Goal: Task Accomplishment & Management: Manage account settings

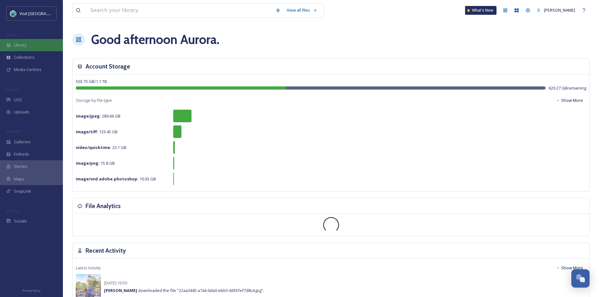
click at [25, 47] on span "Library" at bounding box center [20, 45] width 13 height 6
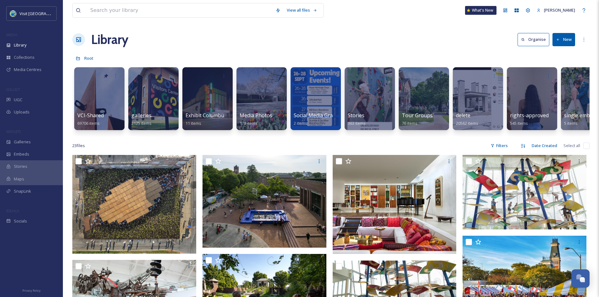
click at [566, 35] on button "New" at bounding box center [564, 39] width 23 height 13
click at [137, 10] on input at bounding box center [179, 10] width 185 height 14
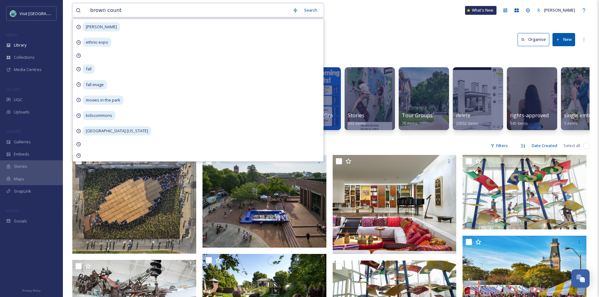
type input "[GEOGRAPHIC_DATA]"
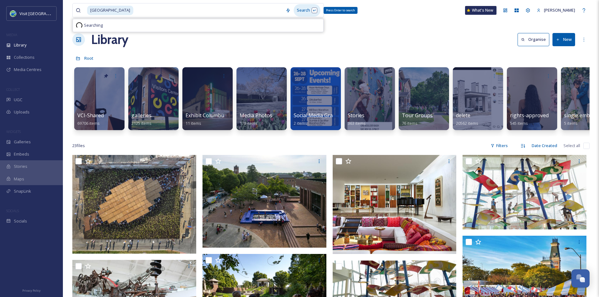
click at [303, 10] on div "Search Press Enter to search" at bounding box center [307, 10] width 27 height 12
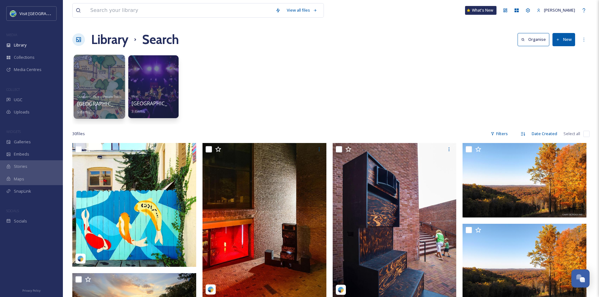
click at [90, 104] on span "[GEOGRAPHIC_DATA]" at bounding box center [103, 103] width 52 height 7
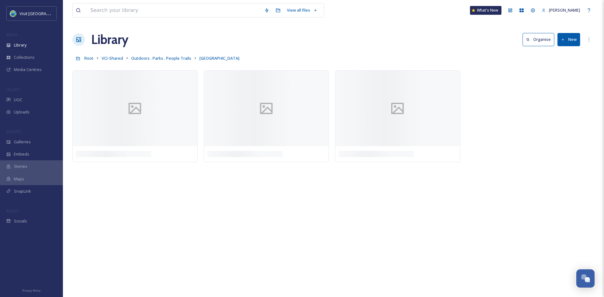
click at [570, 39] on button "New" at bounding box center [569, 39] width 23 height 13
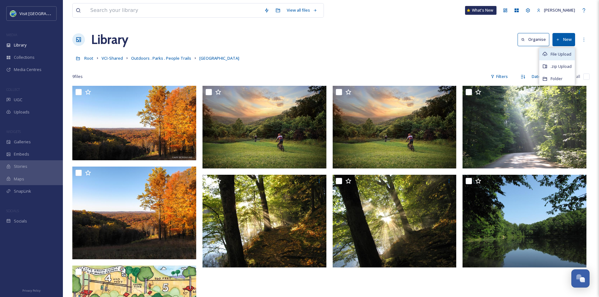
click at [558, 54] on span "File Upload" at bounding box center [561, 54] width 21 height 6
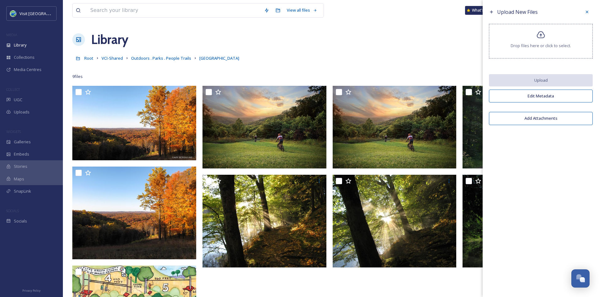
click at [544, 45] on span "Drop files here or click to select." at bounding box center [541, 46] width 60 height 6
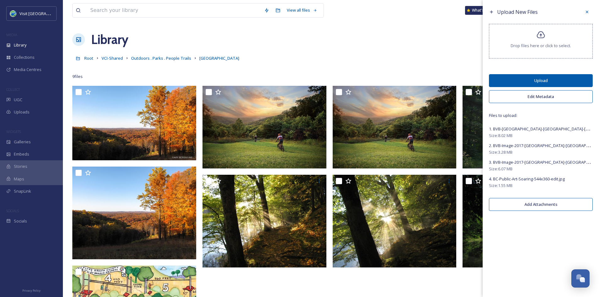
click at [542, 86] on button "Upload" at bounding box center [541, 80] width 104 height 13
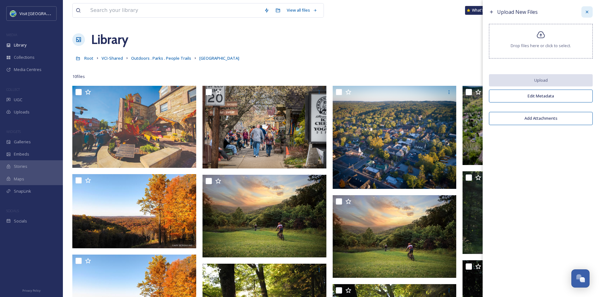
click at [584, 12] on div at bounding box center [587, 11] width 11 height 11
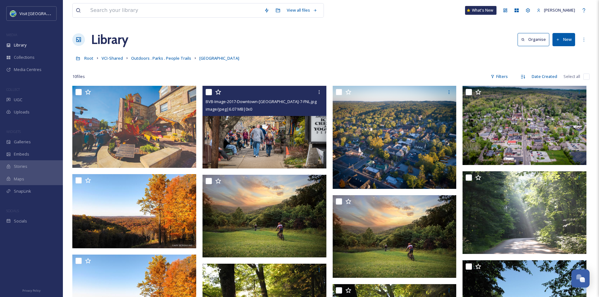
click at [286, 127] on img at bounding box center [265, 127] width 124 height 83
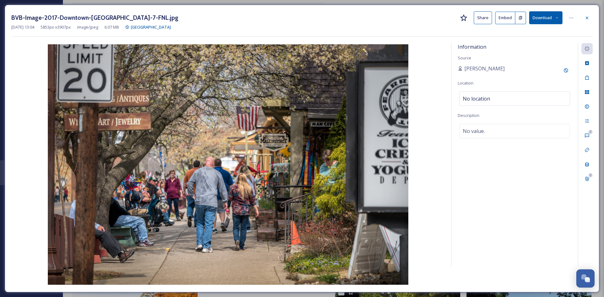
click at [491, 11] on div "BVB-Image-2017-Downtown-[GEOGRAPHIC_DATA]-7-FNL.jpg Share Embed Download [DATE]…" at bounding box center [302, 149] width 595 height 288
click at [488, 16] on button "Share" at bounding box center [483, 17] width 18 height 13
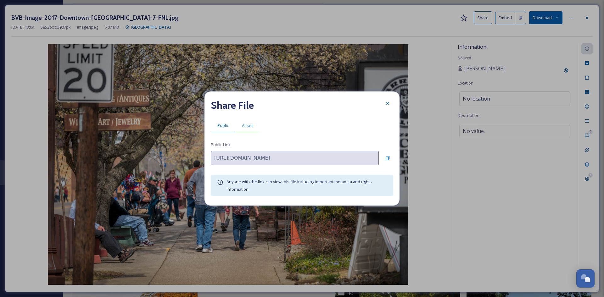
click at [253, 124] on div "Asset" at bounding box center [247, 125] width 24 height 13
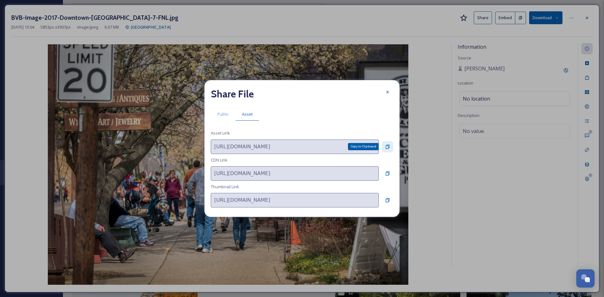
click at [388, 146] on icon at bounding box center [388, 147] width 4 height 4
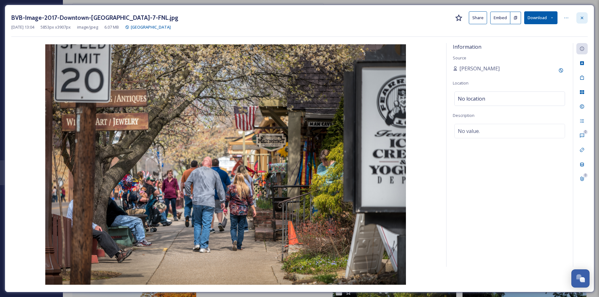
click at [581, 18] on icon at bounding box center [582, 17] width 5 height 5
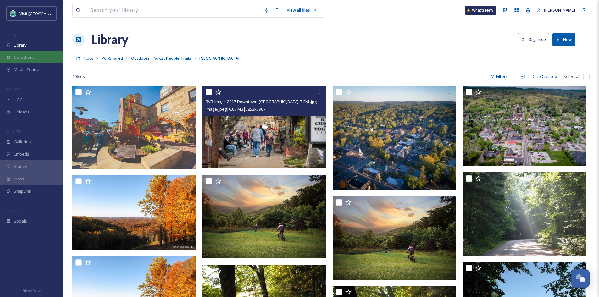
click at [35, 54] on div "Collections" at bounding box center [31, 57] width 63 height 12
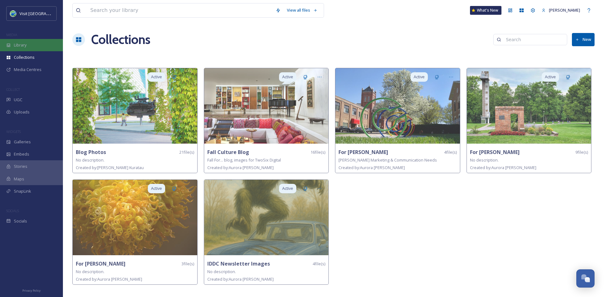
click at [34, 41] on div "Library" at bounding box center [31, 45] width 63 height 12
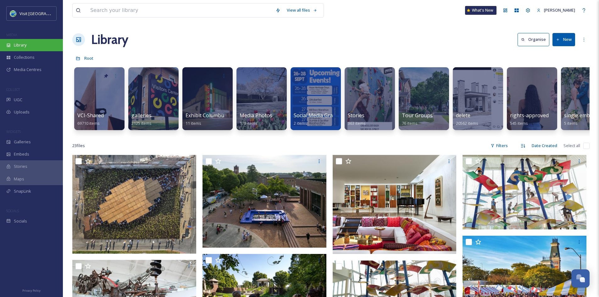
click at [25, 44] on span "Library" at bounding box center [20, 45] width 13 height 6
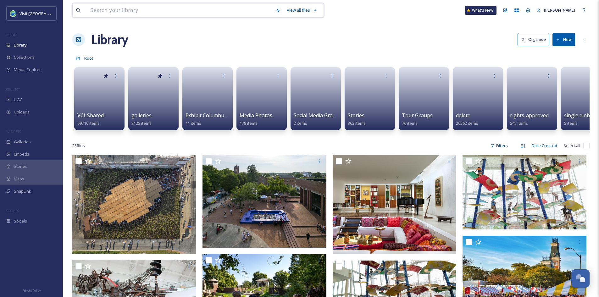
click at [131, 9] on input at bounding box center [179, 10] width 185 height 14
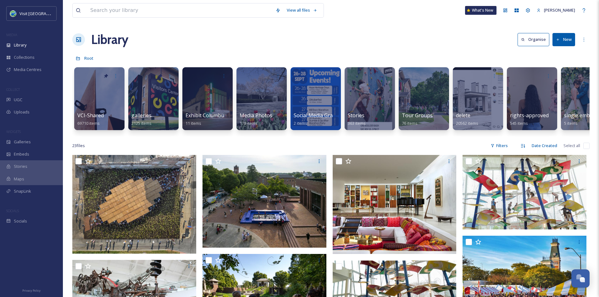
click at [377, 42] on div "Library Organise New" at bounding box center [331, 39] width 518 height 19
click at [104, 105] on div at bounding box center [99, 99] width 51 height 64
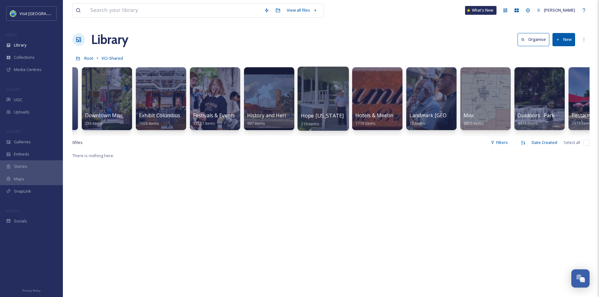
scroll to position [0, 318]
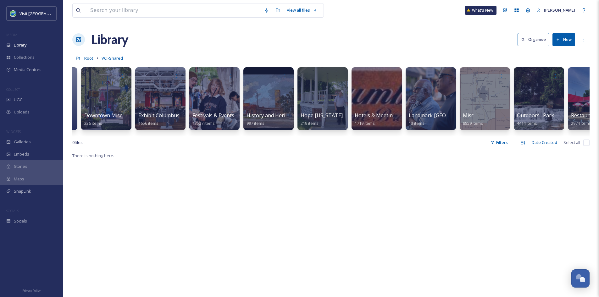
click at [567, 39] on button "New" at bounding box center [564, 39] width 23 height 13
click at [551, 80] on span "Folder" at bounding box center [557, 79] width 12 height 6
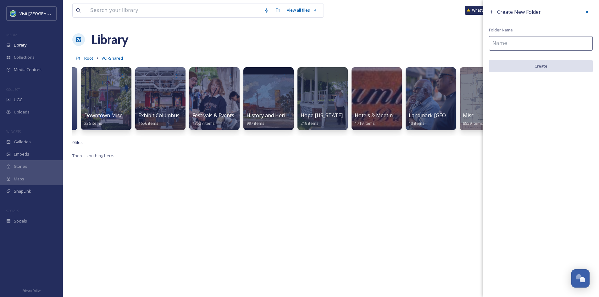
click at [519, 42] on input at bounding box center [541, 43] width 104 height 14
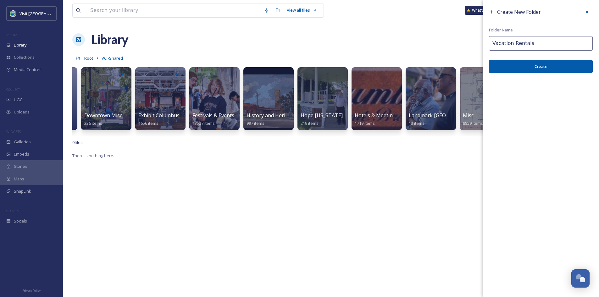
type input "Vacation Rentals"
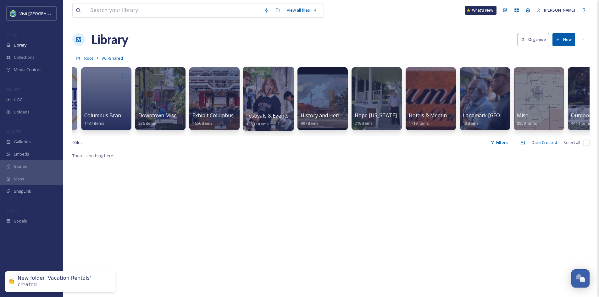
scroll to position [0, 0]
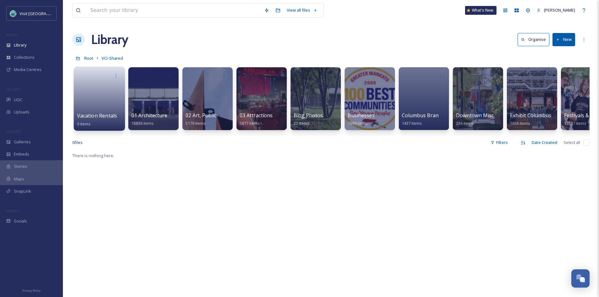
click at [94, 101] on link at bounding box center [99, 96] width 45 height 31
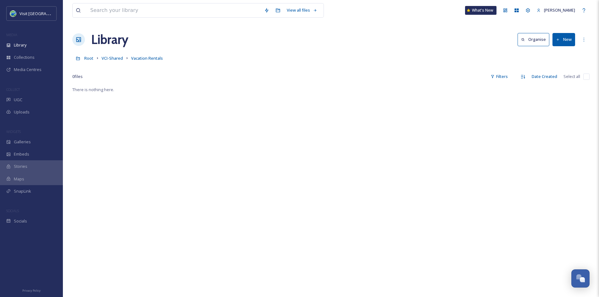
click at [570, 39] on button "New" at bounding box center [564, 39] width 23 height 13
click at [555, 62] on div ".zip Upload" at bounding box center [558, 66] width 36 height 12
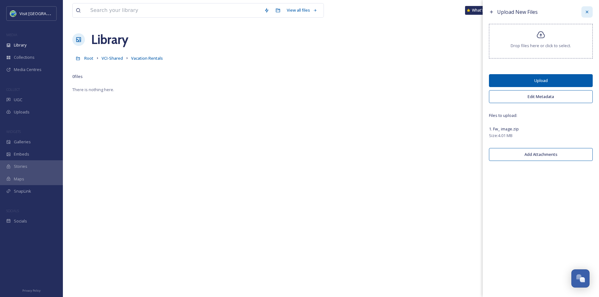
click at [587, 15] on div at bounding box center [587, 11] width 11 height 11
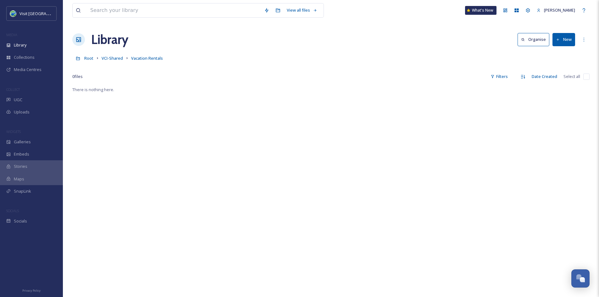
click at [561, 40] on button "New" at bounding box center [564, 39] width 23 height 13
click at [554, 55] on span "File Upload" at bounding box center [561, 54] width 21 height 6
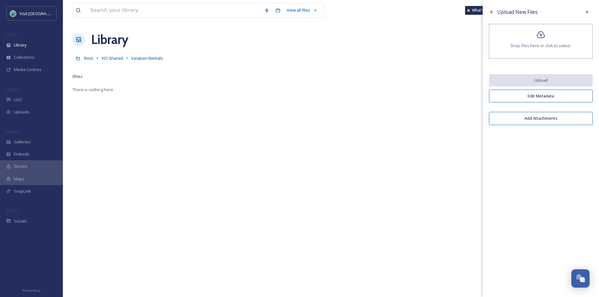
click at [541, 45] on span "Drop files here or click to select." at bounding box center [541, 46] width 60 height 6
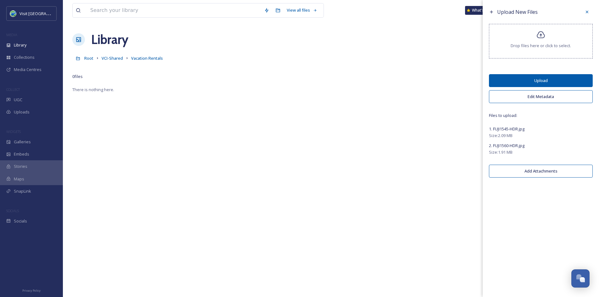
click at [564, 84] on button "Upload" at bounding box center [541, 80] width 104 height 13
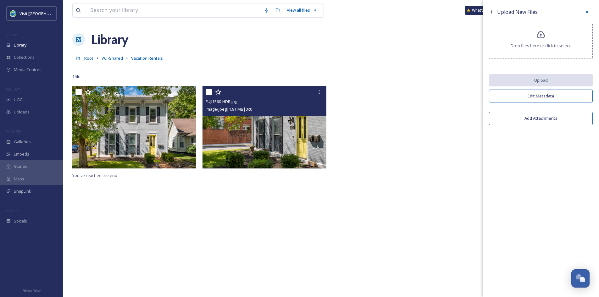
click at [282, 134] on img at bounding box center [265, 127] width 124 height 83
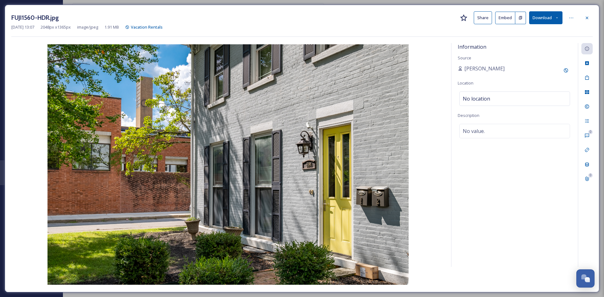
click at [484, 16] on button "Share" at bounding box center [483, 17] width 18 height 13
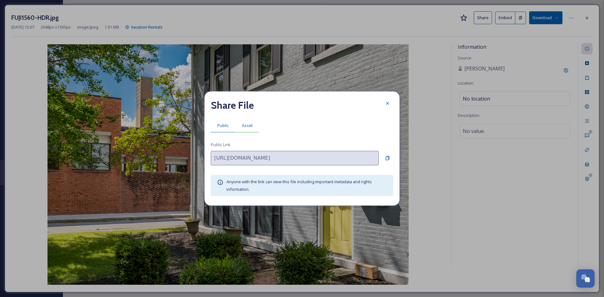
click at [247, 124] on span "Asset" at bounding box center [247, 126] width 11 height 6
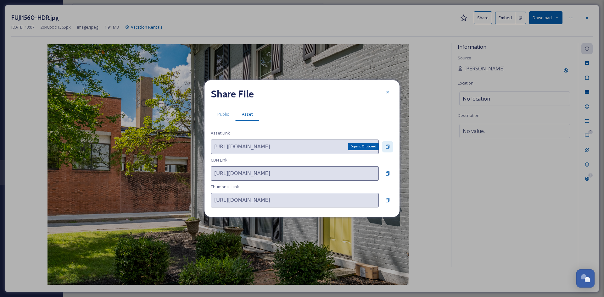
click at [388, 147] on icon at bounding box center [387, 146] width 5 height 5
click at [390, 97] on div at bounding box center [387, 92] width 11 height 11
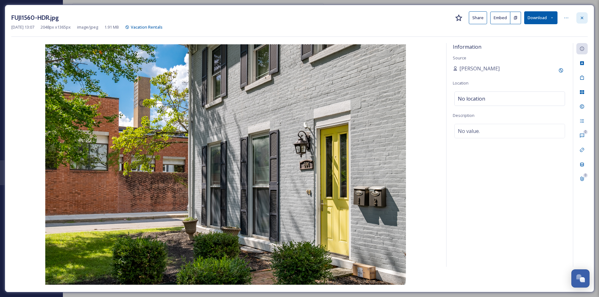
click at [578, 19] on div at bounding box center [582, 17] width 11 height 11
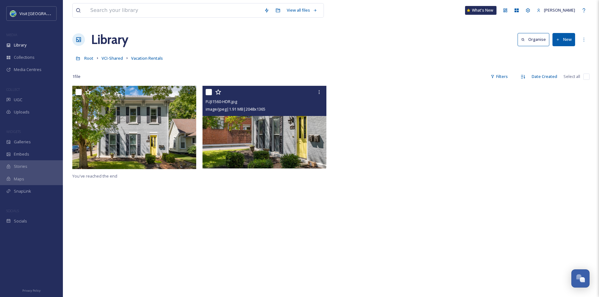
click at [387, 179] on div "FUJI1560-HDR.jpg image/jpeg | 1.91 MB | 2048 x 1365 You've reached the end" at bounding box center [331, 234] width 518 height 297
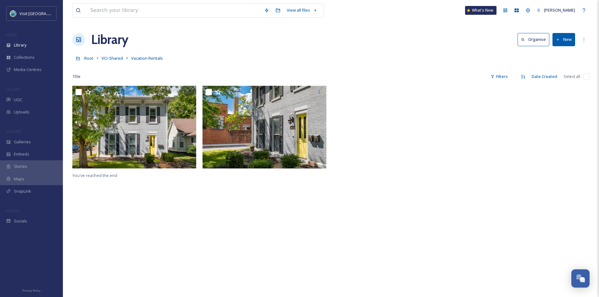
click at [215, 202] on div "You've reached the end" at bounding box center [331, 234] width 518 height 297
